Goal: Task Accomplishment & Management: Manage account settings

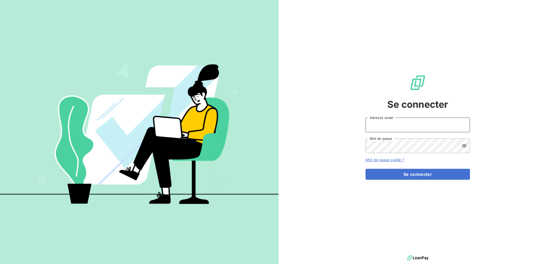
click at [415, 126] on input "Adresse email" at bounding box center [418, 125] width 104 height 15
type input "[EMAIL_ADDRESS][DOMAIN_NAME]"
click at [366, 169] on button "Se connecter" at bounding box center [418, 174] width 104 height 11
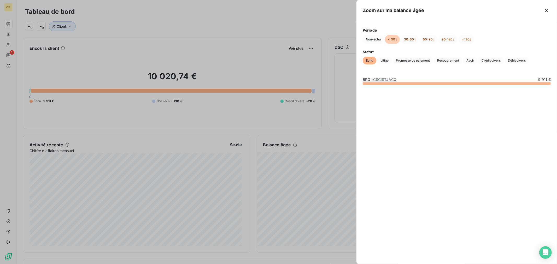
click at [113, 20] on div at bounding box center [278, 132] width 557 height 264
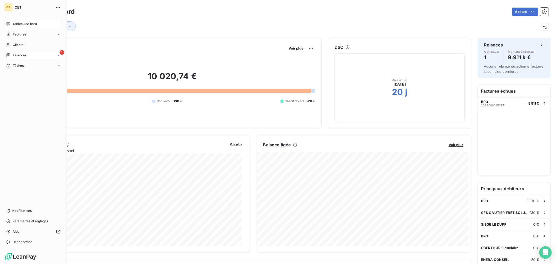
click at [8, 57] on icon at bounding box center [9, 56] width 4 height 4
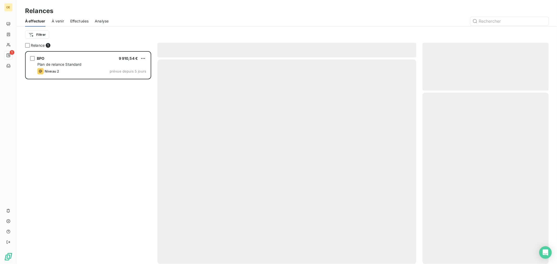
scroll to position [208, 122]
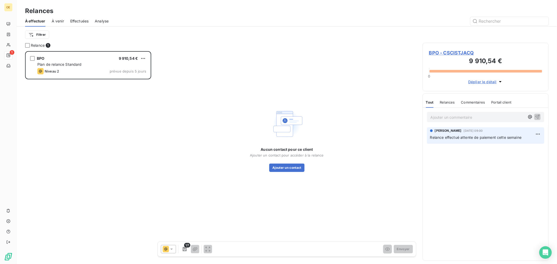
click at [471, 119] on p "Ajouter un commentaire ﻿" at bounding box center [478, 117] width 94 height 7
click at [540, 116] on icon "button" at bounding box center [537, 116] width 5 height 5
